Goal: Check status: Check status

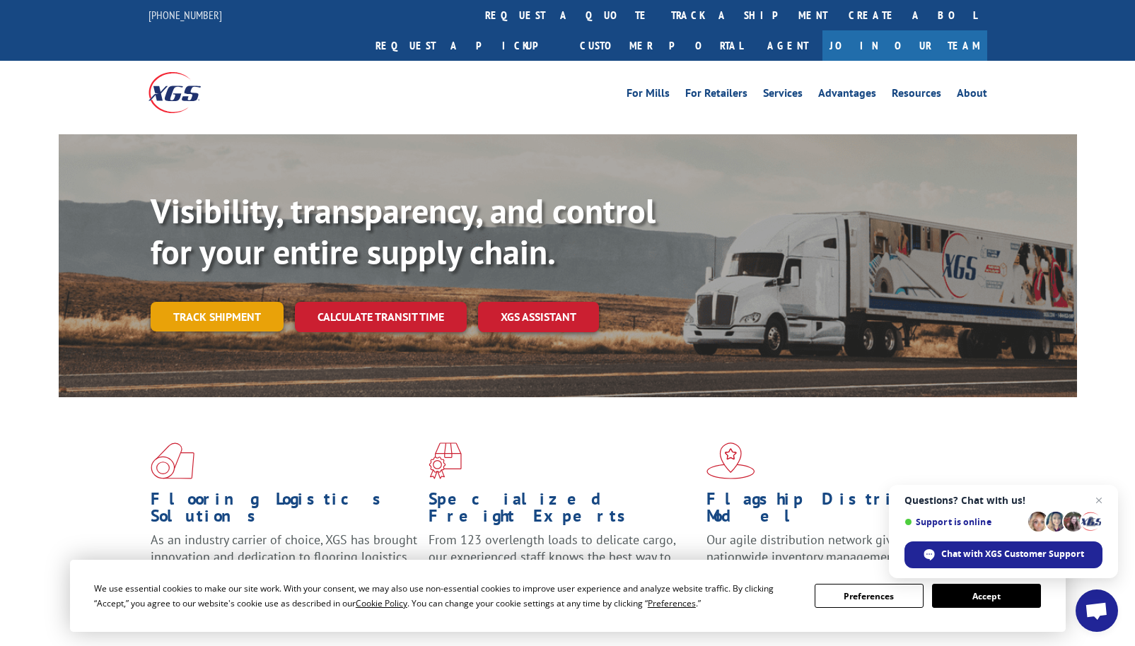
click at [240, 302] on link "Track shipment" at bounding box center [217, 317] width 133 height 30
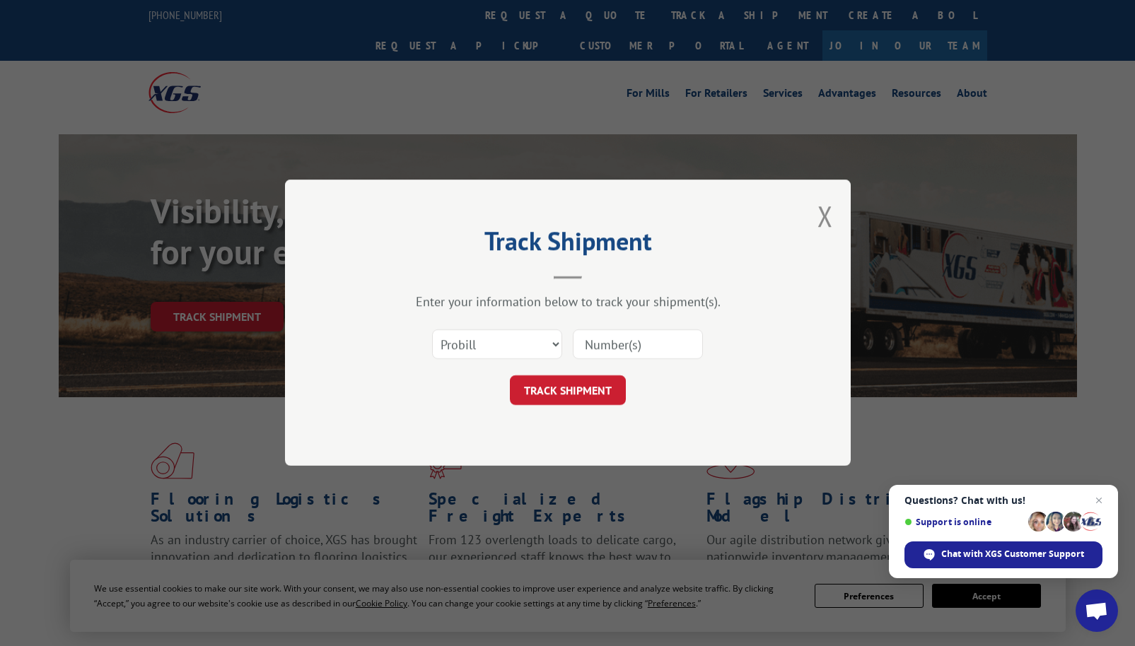
click at [663, 337] on input at bounding box center [638, 345] width 130 height 30
paste input "527719485"
type input "527719485"
click at [602, 400] on button "TRACK SHIPMENT" at bounding box center [568, 391] width 116 height 30
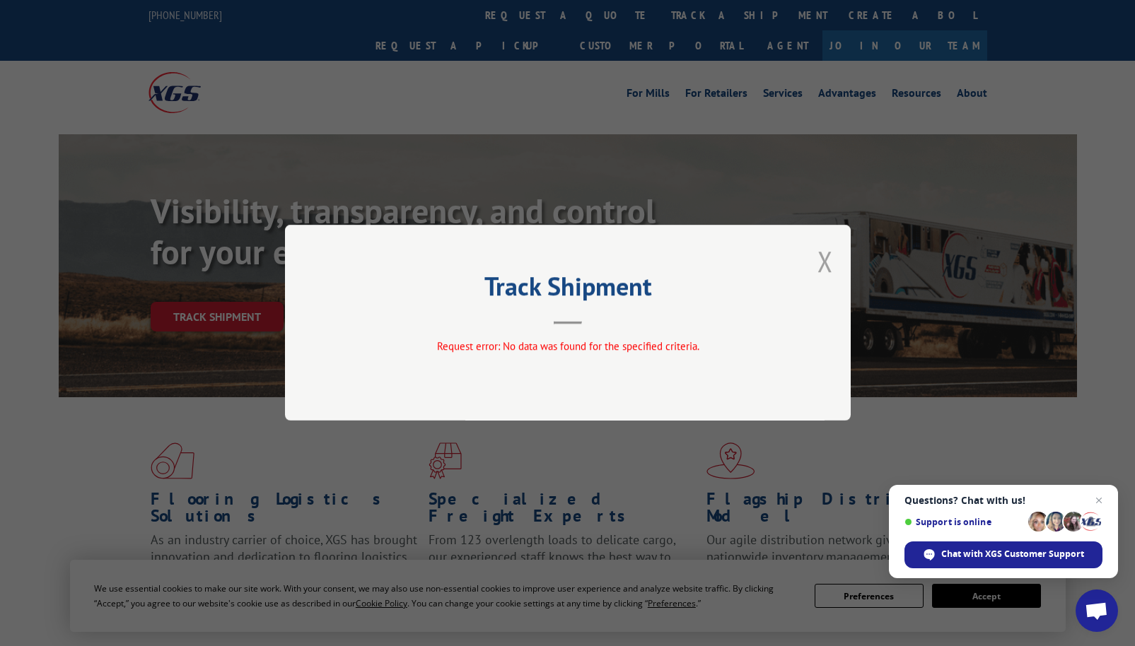
click at [826, 257] on button "Close modal" at bounding box center [825, 261] width 16 height 37
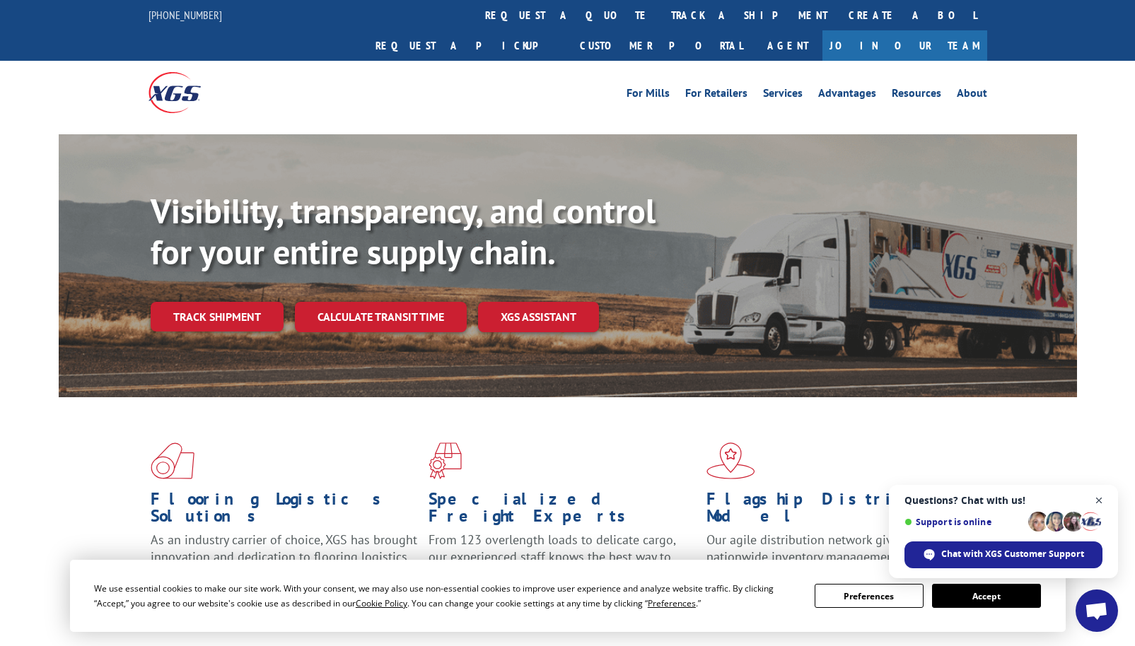
click at [1099, 496] on span "Close chat" at bounding box center [1099, 501] width 18 height 18
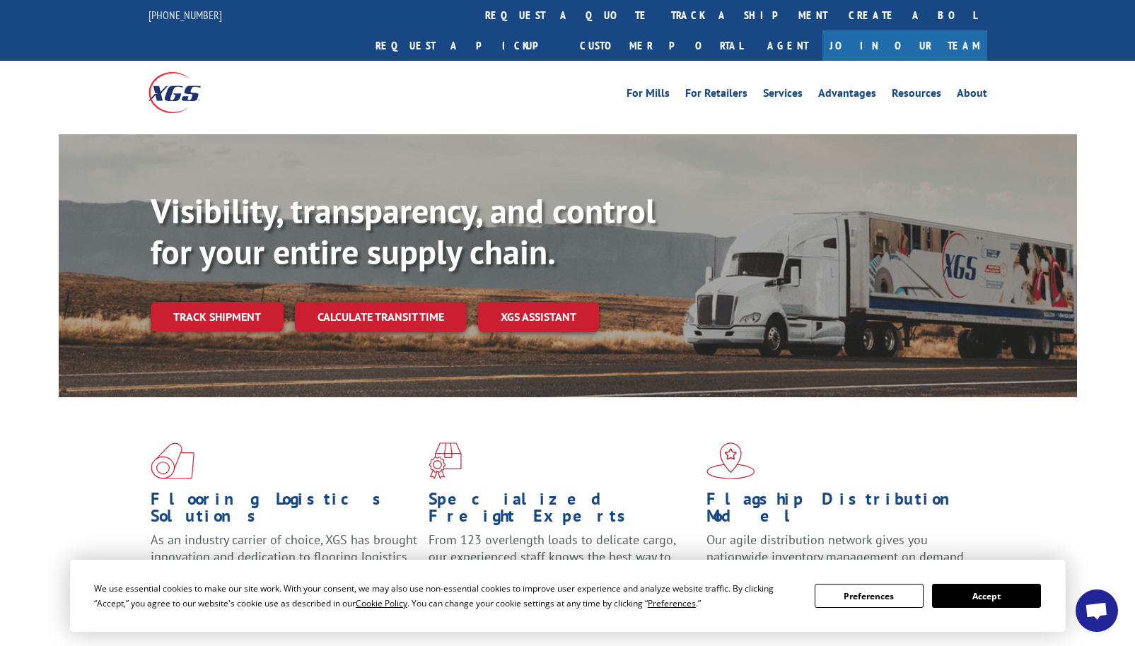
click at [894, 597] on button "Preferences" at bounding box center [869, 596] width 109 height 24
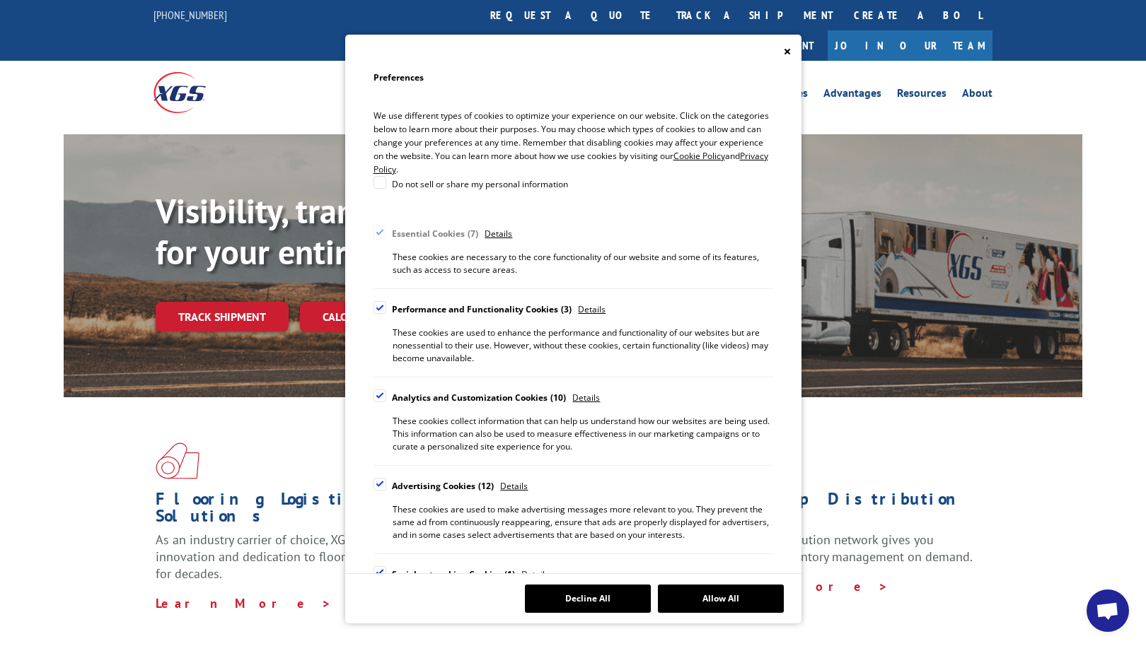
click at [790, 52] on icon "Close" at bounding box center [786, 51] width 7 height 7
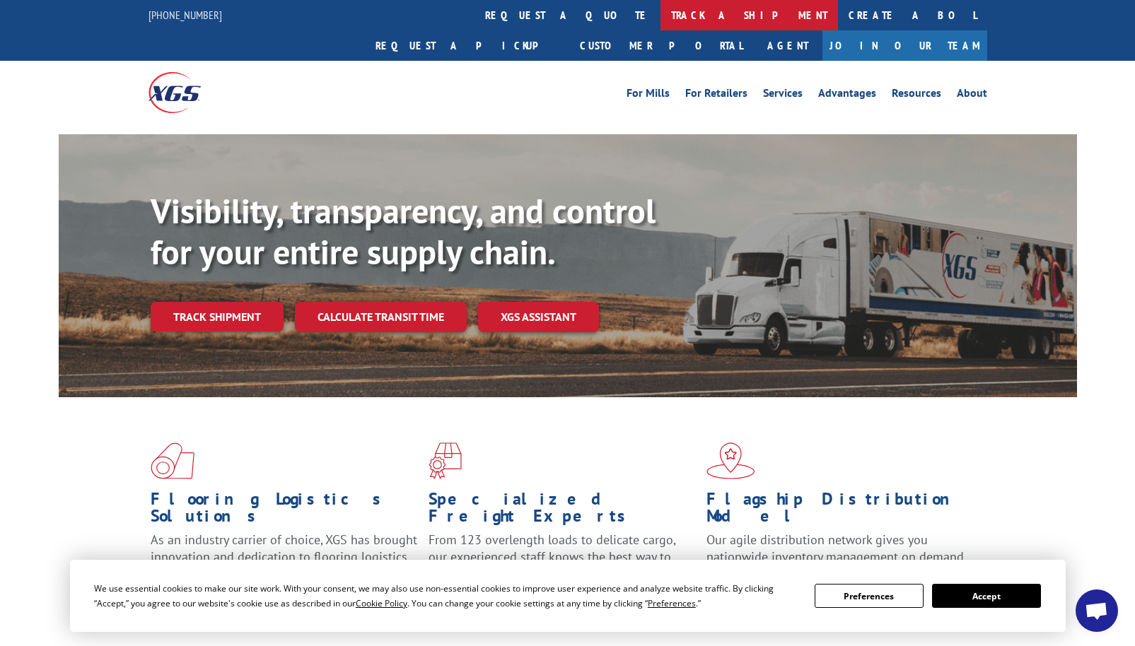
click at [660, 13] on link "track a shipment" at bounding box center [748, 15] width 177 height 30
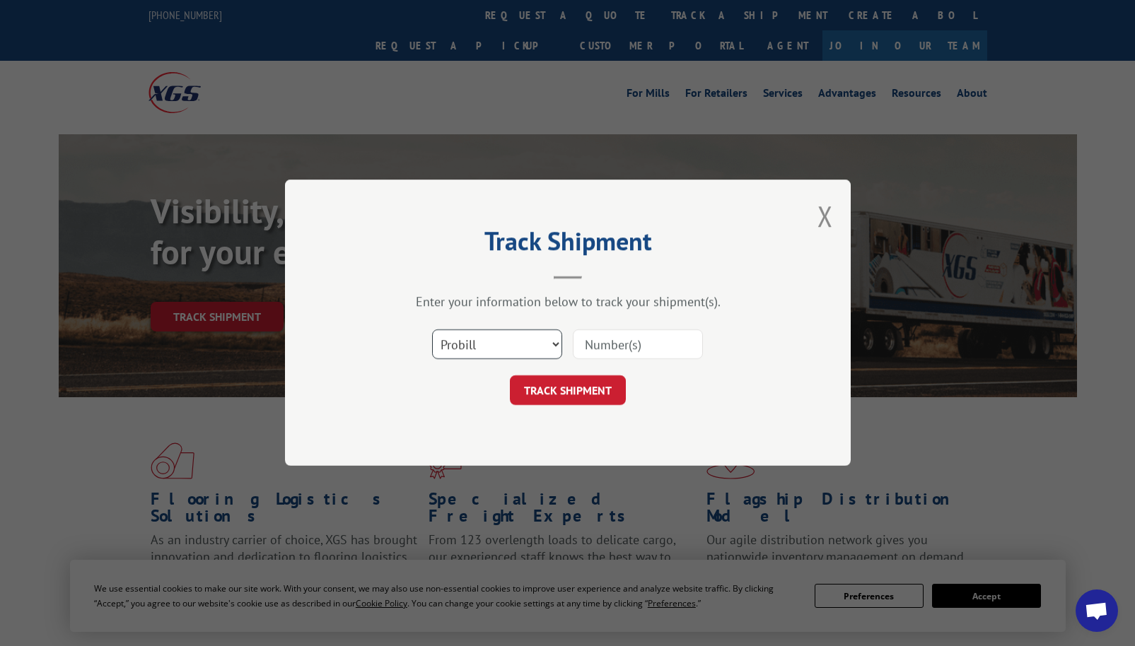
click at [484, 344] on select "Select category... Probill BOL PO" at bounding box center [497, 345] width 130 height 30
select select "bol"
click at [432, 330] on select "Select category... Probill BOL PO" at bounding box center [497, 345] width 130 height 30
click at [598, 345] on input at bounding box center [638, 345] width 130 height 30
paste input "527719485"
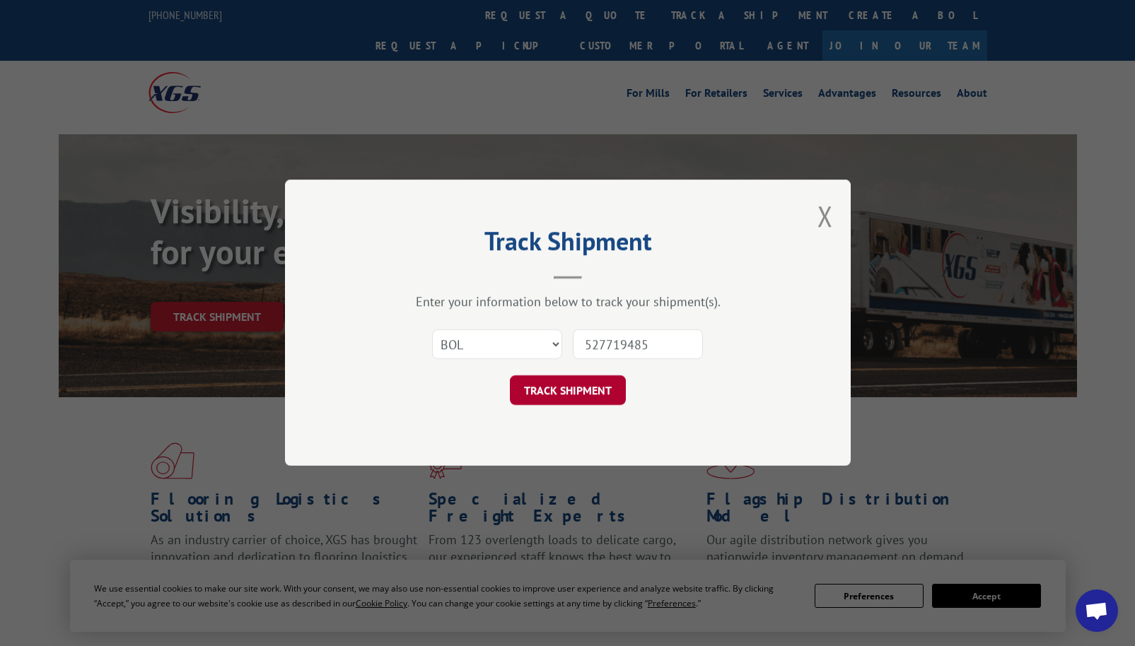
type input "527719485"
click at [580, 392] on button "TRACK SHIPMENT" at bounding box center [568, 391] width 116 height 30
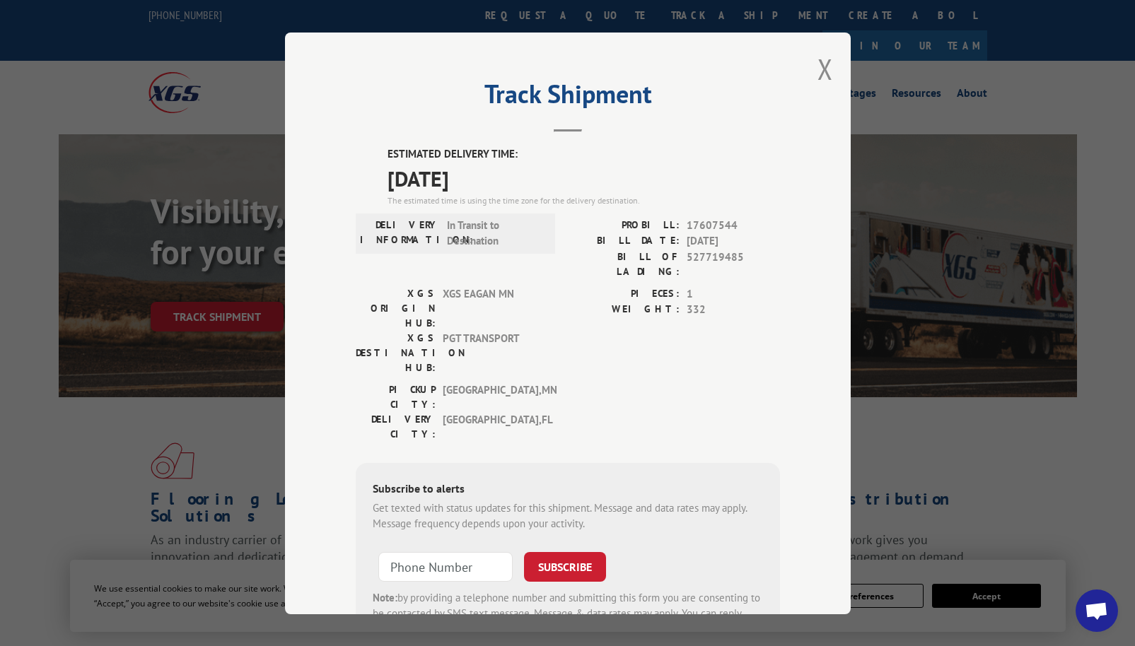
click at [808, 73] on div "Track Shipment ESTIMATED DELIVERY TIME: [DATE] The estimated time is using the …" at bounding box center [568, 324] width 566 height 582
click at [822, 62] on button "Close modal" at bounding box center [825, 68] width 16 height 37
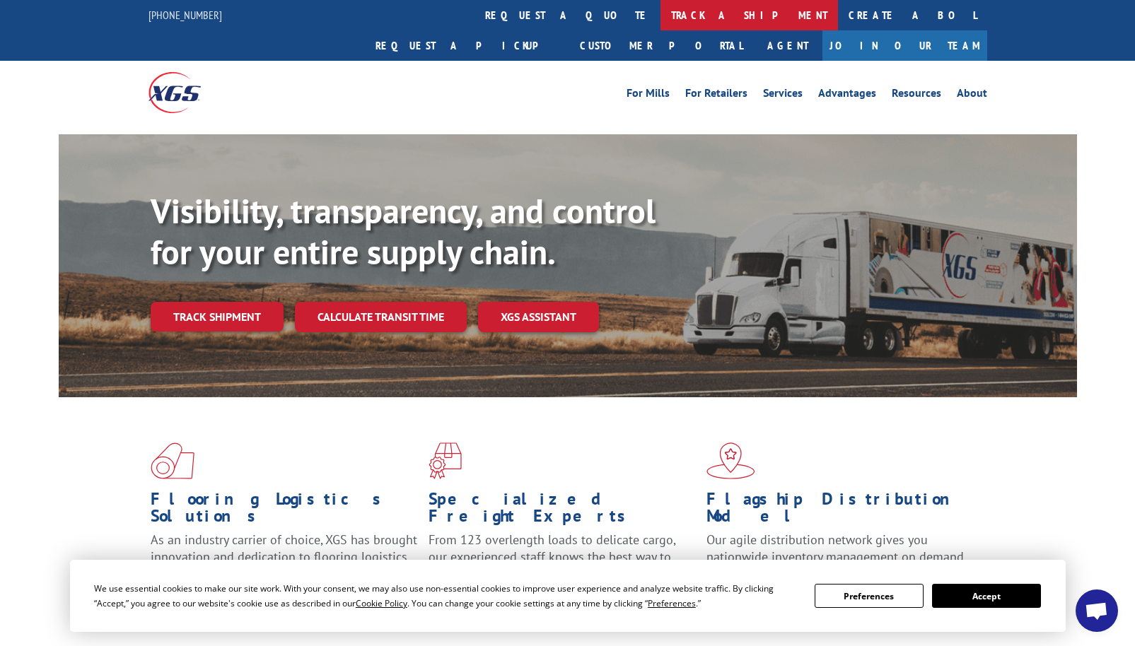
click at [660, 17] on link "track a shipment" at bounding box center [748, 15] width 177 height 30
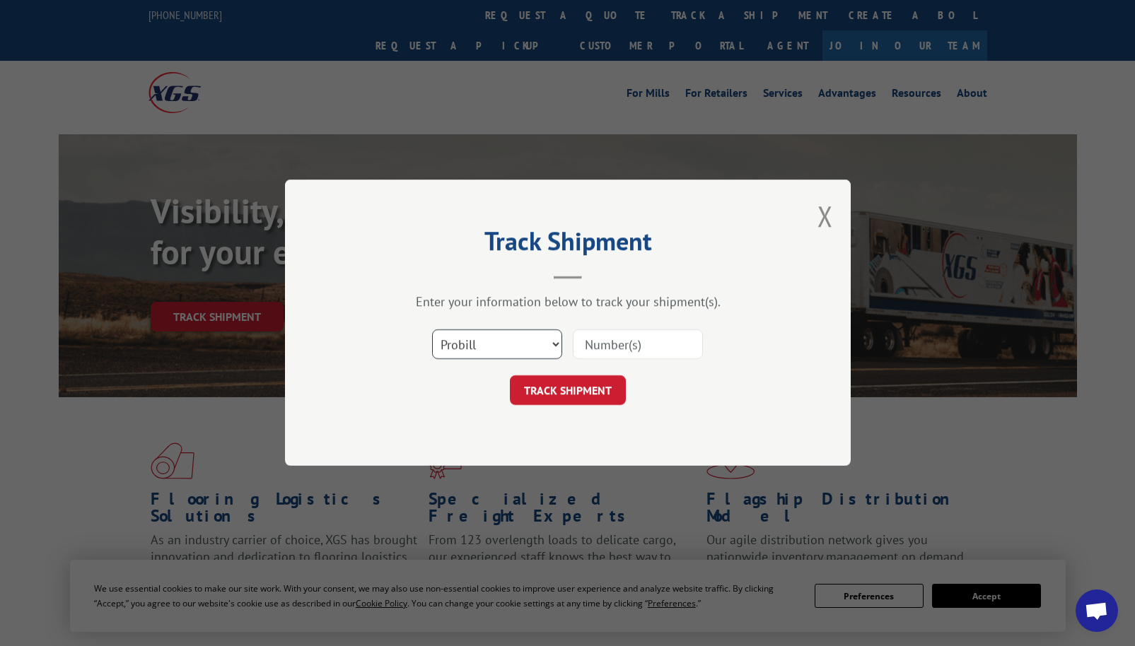
click at [479, 339] on select "Select category... Probill BOL PO" at bounding box center [497, 345] width 130 height 30
select select "bol"
click at [432, 330] on select "Select category... Probill BOL PO" at bounding box center [497, 345] width 130 height 30
click at [609, 346] on input at bounding box center [638, 345] width 130 height 30
paste input "XGS"
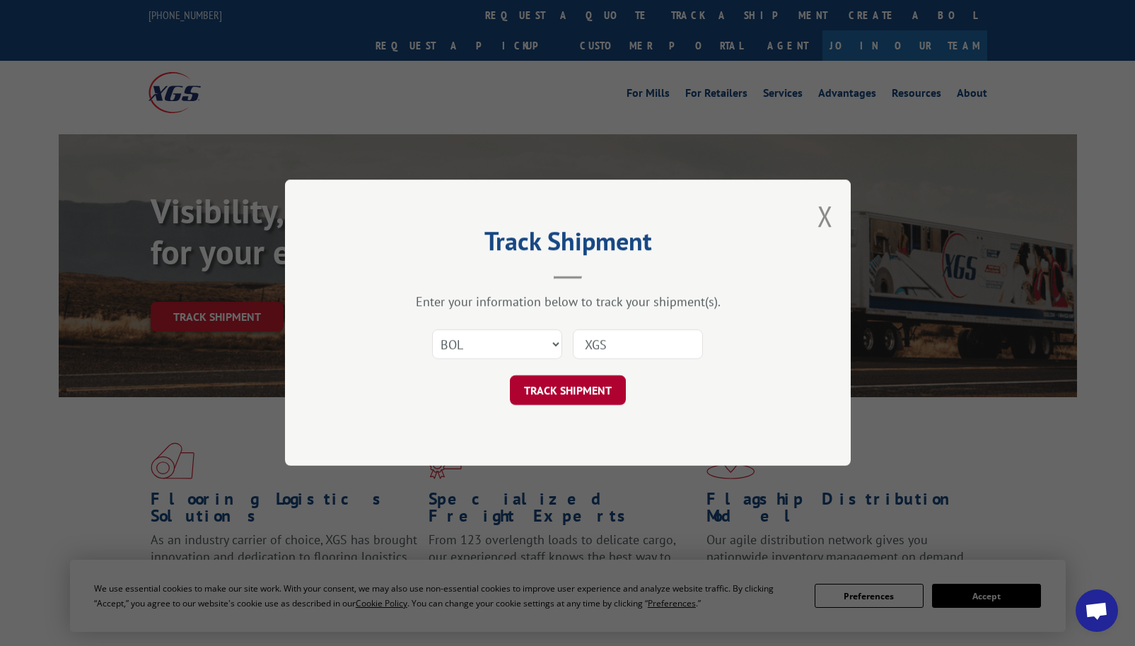
type input "XGS"
click at [578, 383] on button "TRACK SHIPMENT" at bounding box center [568, 391] width 116 height 30
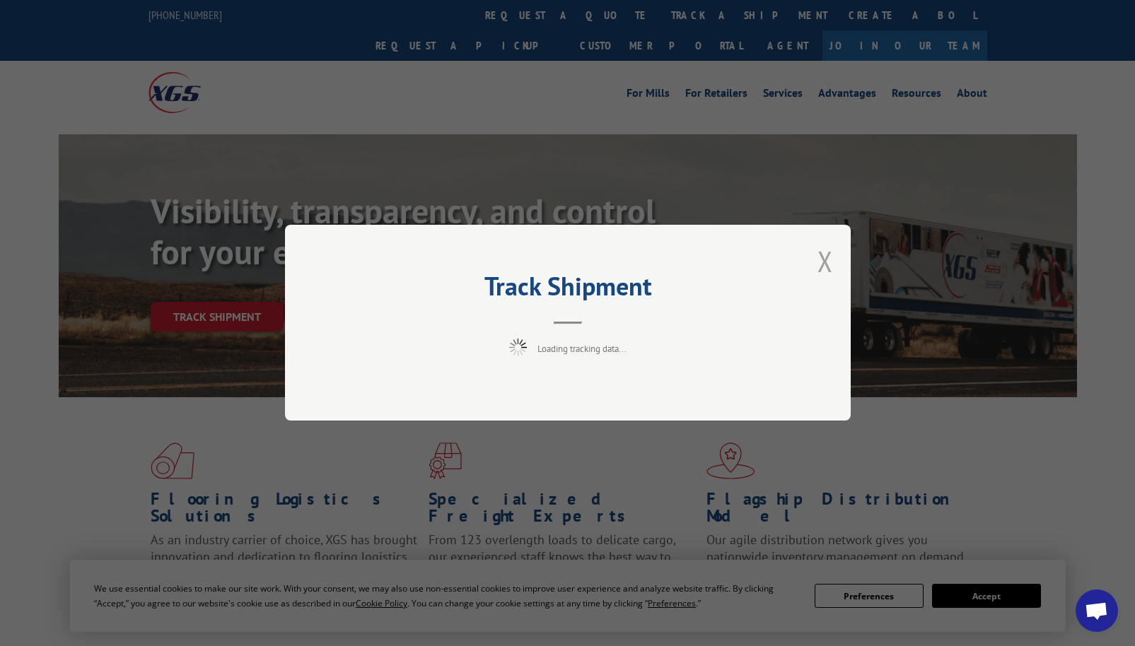
click at [822, 259] on button "Close modal" at bounding box center [825, 261] width 16 height 37
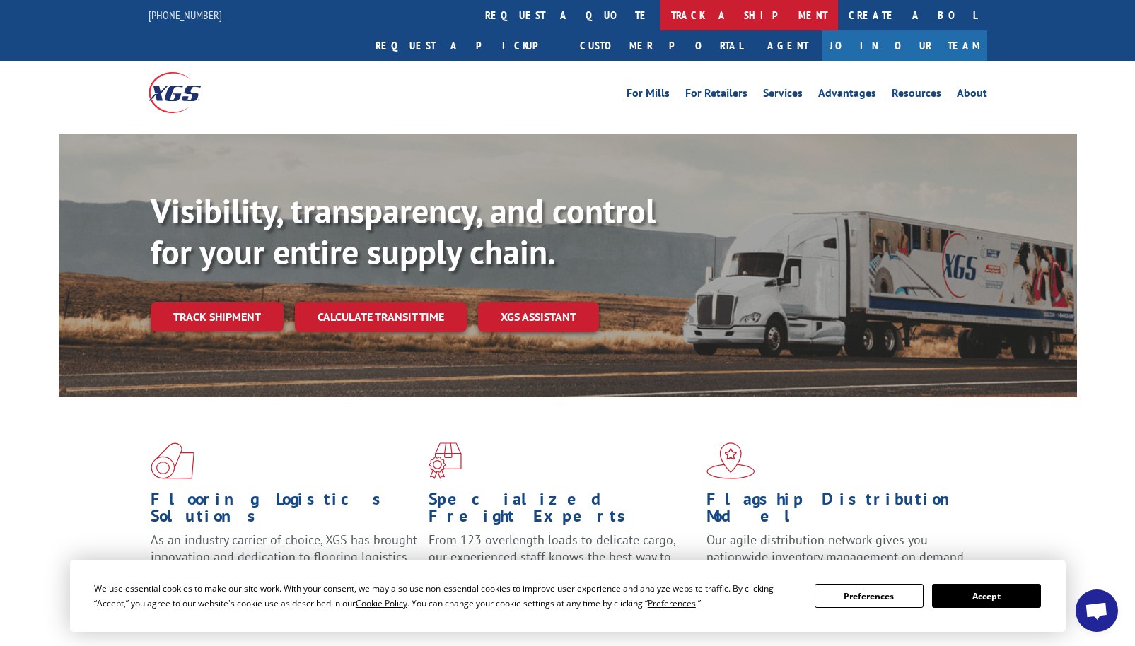
click at [660, 18] on link "track a shipment" at bounding box center [748, 15] width 177 height 30
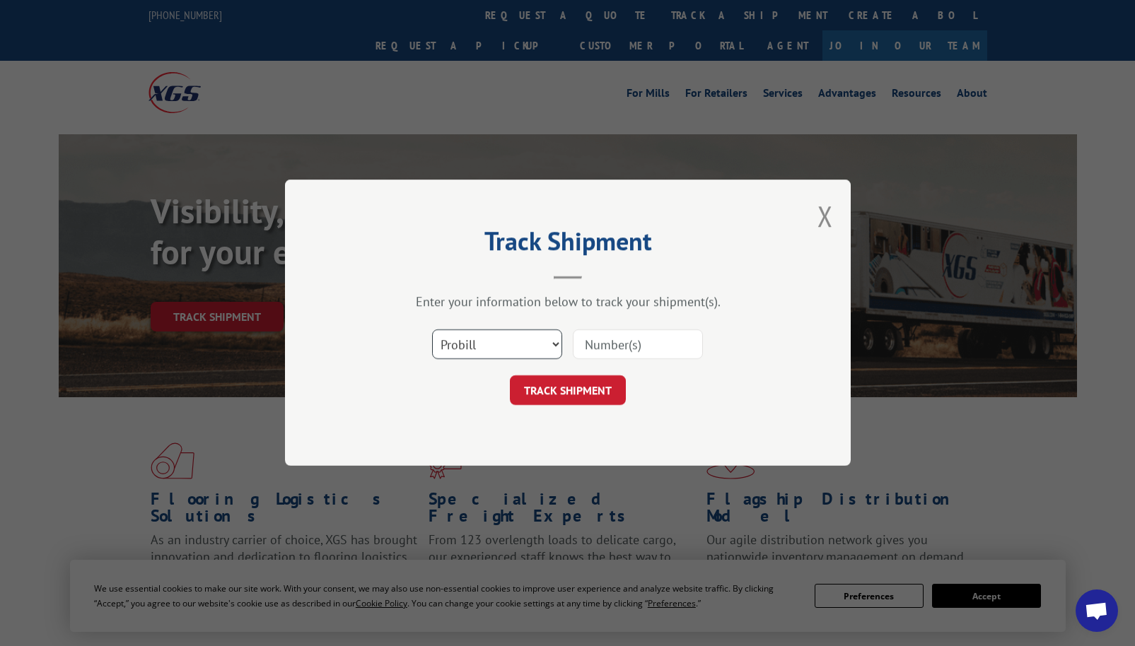
click at [516, 341] on select "Select category... Probill BOL PO" at bounding box center [497, 345] width 130 height 30
select select "bol"
click at [432, 330] on select "Select category... Probill BOL PO" at bounding box center [497, 345] width 130 height 30
click at [618, 335] on input at bounding box center [638, 345] width 130 height 30
paste input "527719485"
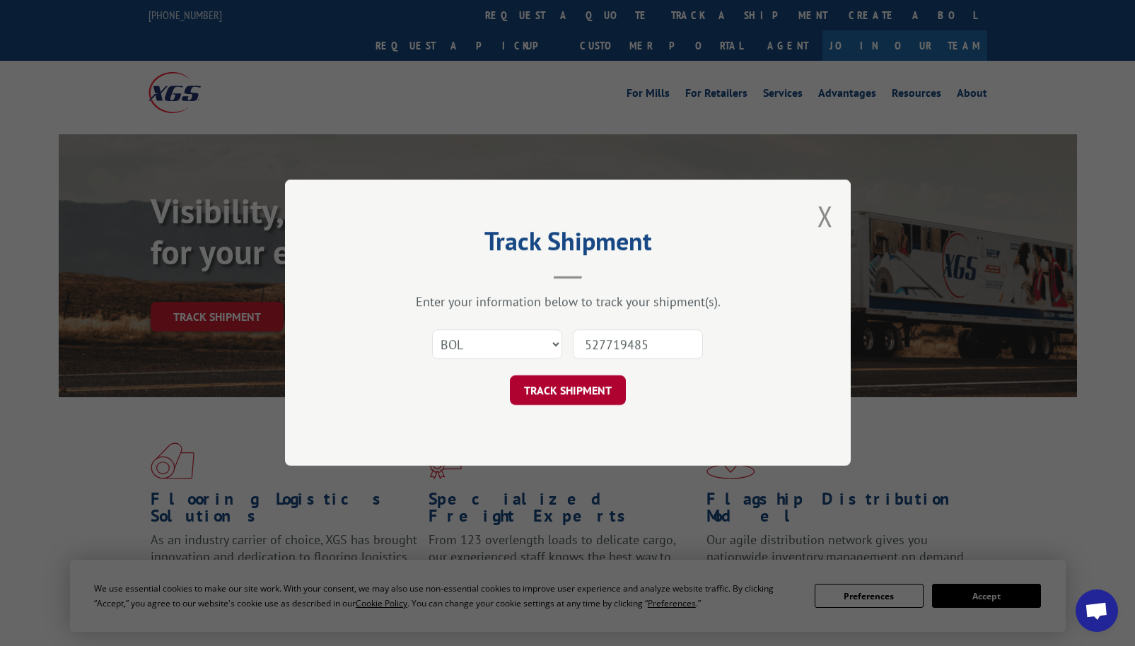
type input "527719485"
click at [561, 398] on button "TRACK SHIPMENT" at bounding box center [568, 391] width 116 height 30
